Goal: Task Accomplishment & Management: Manage account settings

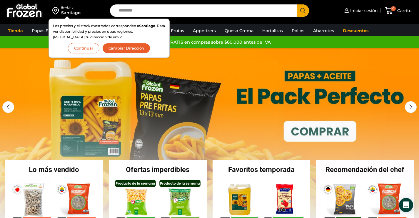
drag, startPoint x: 88, startPoint y: 48, endPoint x: 401, endPoint y: 2, distance: 316.6
click at [418, 11] on div "Enviar a Santiago Los precios y el stock mostrados corresponden a Santiago . Pa…" at bounding box center [209, 10] width 416 height 21
click at [361, 11] on span "Iniciar sesión" at bounding box center [363, 11] width 29 height 6
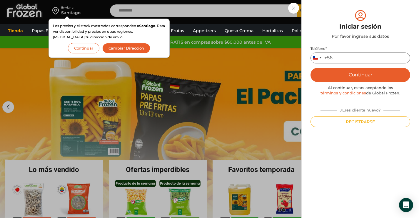
click at [340, 53] on input "Teléfono *" at bounding box center [361, 57] width 100 height 11
type input "*********"
click at [351, 75] on button "Continuar" at bounding box center [361, 75] width 100 height 14
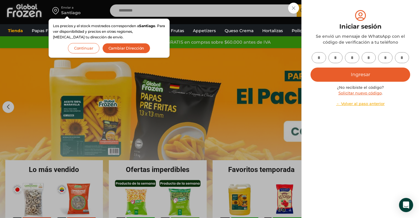
click at [320, 56] on input "text" at bounding box center [319, 57] width 14 height 11
type input "*"
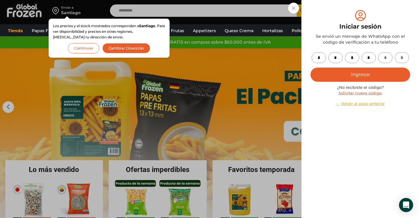
type input "*"
click at [333, 76] on button "Ingresar" at bounding box center [361, 74] width 100 height 14
click at [90, 51] on button "Continuar" at bounding box center [83, 48] width 31 height 10
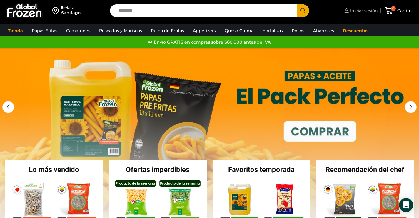
click at [354, 11] on span "Iniciar sesión" at bounding box center [363, 11] width 29 height 6
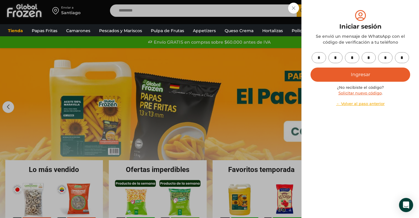
click at [356, 73] on button "Ingresar" at bounding box center [361, 74] width 100 height 14
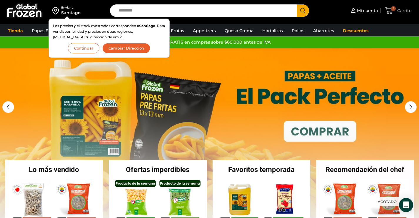
click at [389, 12] on icon at bounding box center [390, 10] width 8 height 7
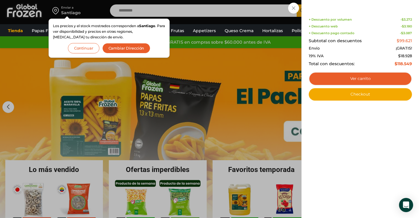
click at [384, 18] on div "2 Carrito 2 2 Shopping Cart Shopping cart (2) + Descuento por volumen - $ 3.272…" at bounding box center [398, 11] width 29 height 14
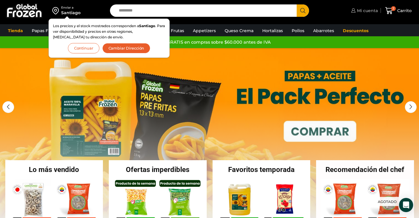
click at [365, 10] on span "Mi cuenta" at bounding box center [367, 11] width 22 height 6
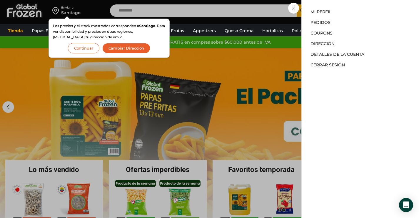
click at [350, 9] on div "Mi cuenta Mi cuenta Mi perfil Pedidos Descargas Coupons Dirección Detalles de l…" at bounding box center [364, 11] width 28 height 12
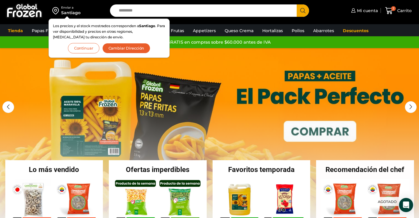
click at [92, 46] on button "Continuar" at bounding box center [83, 48] width 31 height 10
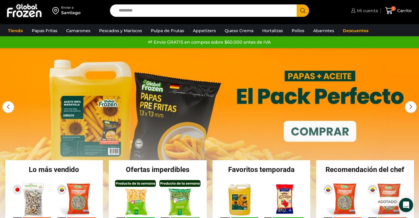
click at [371, 11] on span "Mi cuenta" at bounding box center [367, 11] width 22 height 6
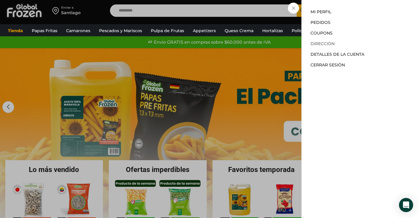
click at [331, 43] on link "Dirección" at bounding box center [323, 43] width 24 height 5
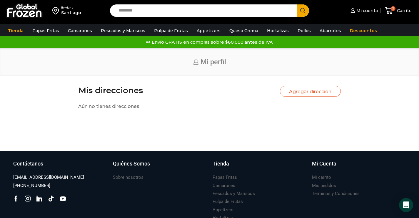
click at [306, 86] on button "Agregar dirección" at bounding box center [310, 91] width 61 height 11
click at [309, 90] on button "Agregar dirección" at bounding box center [310, 91] width 61 height 11
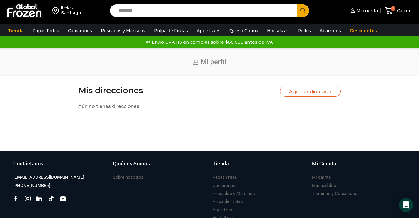
click at [309, 90] on button "Agregar dirección" at bounding box center [310, 91] width 61 height 11
click at [308, 93] on button "Agregar dirección" at bounding box center [310, 91] width 61 height 11
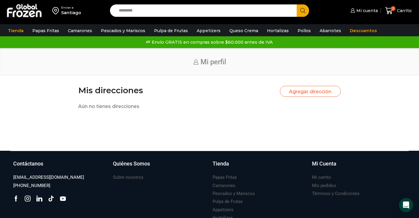
click at [104, 104] on fieldset "Aún no tienes direcciones" at bounding box center [209, 106] width 263 height 7
click at [313, 91] on button "Agregar dirección" at bounding box center [310, 91] width 61 height 11
click at [316, 94] on button "Agregar dirección" at bounding box center [310, 91] width 61 height 11
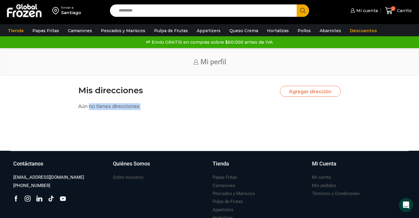
click at [316, 94] on button "Agregar dirección" at bounding box center [310, 91] width 61 height 11
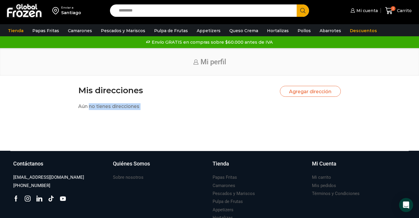
click at [316, 94] on button "Agregar dirección" at bounding box center [310, 91] width 61 height 11
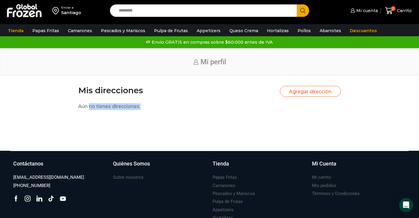
click at [316, 94] on button "Agregar dirección" at bounding box center [310, 91] width 61 height 11
drag, startPoint x: 316, startPoint y: 94, endPoint x: 148, endPoint y: 89, distance: 167.6
click at [129, 90] on h1 "Mis direcciones" at bounding box center [110, 90] width 65 height 10
click at [312, 91] on button "Agregar dirección" at bounding box center [310, 91] width 61 height 11
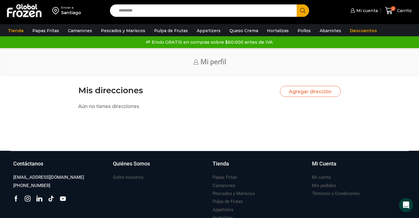
click at [312, 91] on button "Agregar dirección" at bounding box center [310, 91] width 61 height 11
click at [363, 7] on link "Mi cuenta" at bounding box center [363, 11] width 29 height 12
click at [370, 17] on div "Mi cuenta 2 Carrito 2 2 Shopping Cart Shopping cart (2) - $ 3.272 - $ -" at bounding box center [366, 11] width 98 height 14
click at [370, 14] on link "Mi cuenta" at bounding box center [363, 11] width 29 height 12
click at [323, 93] on button "Agregar dirección" at bounding box center [310, 91] width 61 height 11
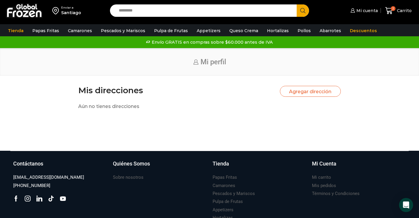
click at [323, 93] on button "Agregar dirección" at bounding box center [310, 91] width 61 height 11
click at [192, 117] on div "Mis direcciones Agregar dirección Aún no tienes direcciones" at bounding box center [210, 104] width 272 height 39
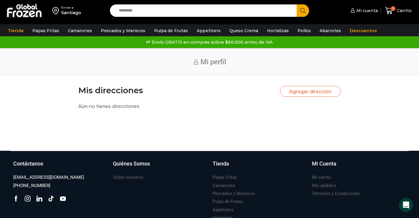
click at [309, 87] on button "Agregar dirección" at bounding box center [310, 91] width 61 height 11
click at [309, 88] on button "Agregar dirección" at bounding box center [310, 91] width 61 height 11
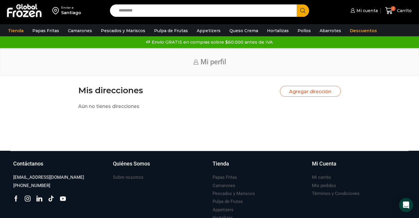
click at [309, 88] on button "Agregar dirección" at bounding box center [310, 91] width 61 height 11
drag, startPoint x: 309, startPoint y: 88, endPoint x: 301, endPoint y: 92, distance: 8.8
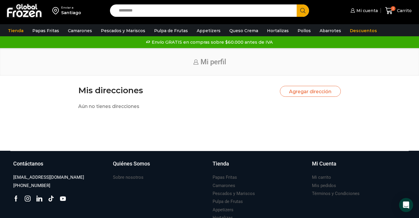
click at [301, 92] on button "Agregar dirección" at bounding box center [310, 91] width 61 height 11
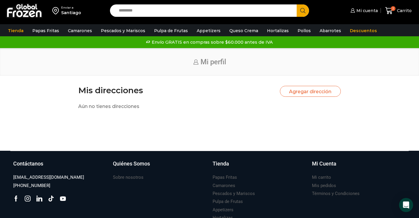
click at [301, 92] on button "Agregar dirección" at bounding box center [310, 91] width 61 height 11
click at [184, 104] on fieldset "Aún no tienes direcciones" at bounding box center [209, 106] width 263 height 7
click at [334, 71] on div "Inicio Mi perfil" at bounding box center [209, 62] width 419 height 28
drag, startPoint x: 328, startPoint y: 84, endPoint x: 318, endPoint y: 92, distance: 12.8
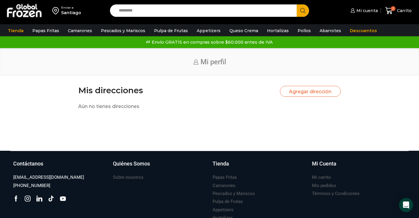
click at [323, 89] on div "Enviar a [GEOGRAPHIC_DATA] Search input Search Mi cuenta" at bounding box center [209, 75] width 419 height 150
click at [318, 92] on button "Agregar dirección" at bounding box center [310, 91] width 61 height 11
